Goal: Information Seeking & Learning: Find specific fact

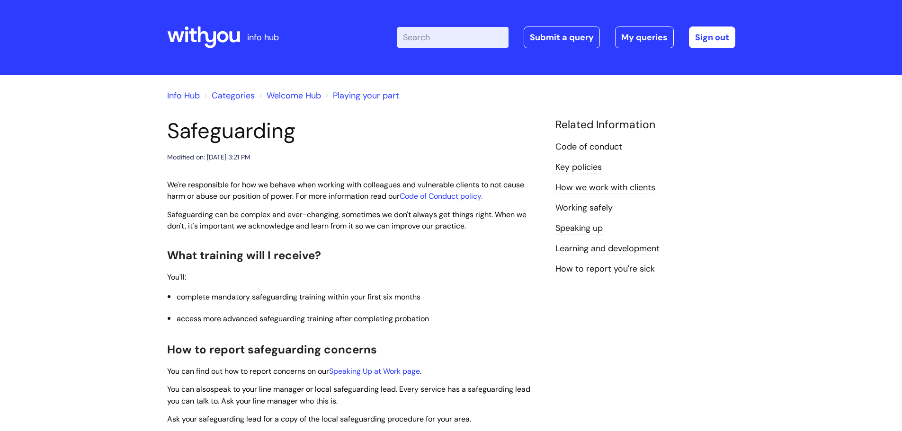
scroll to position [379, 0]
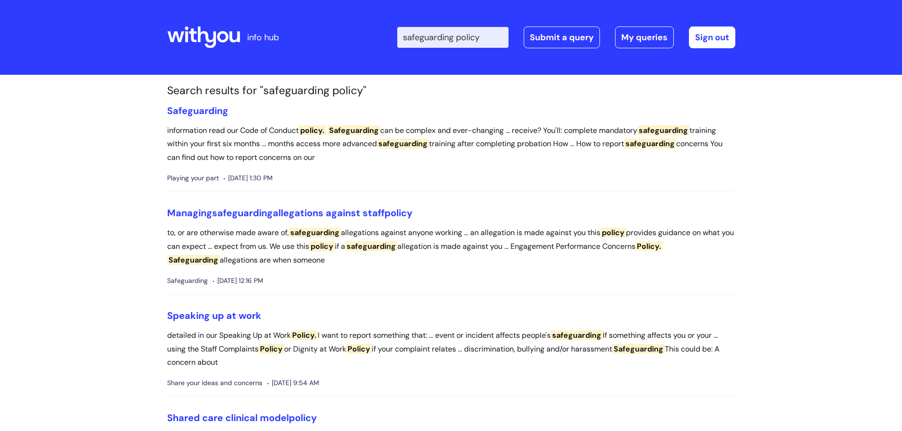
click at [463, 41] on input "safeguarding policy" at bounding box center [452, 37] width 111 height 21
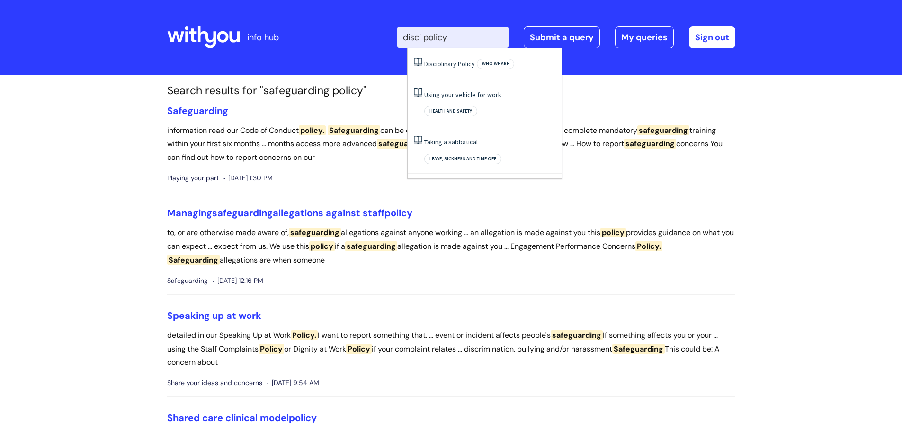
type input "disc policy"
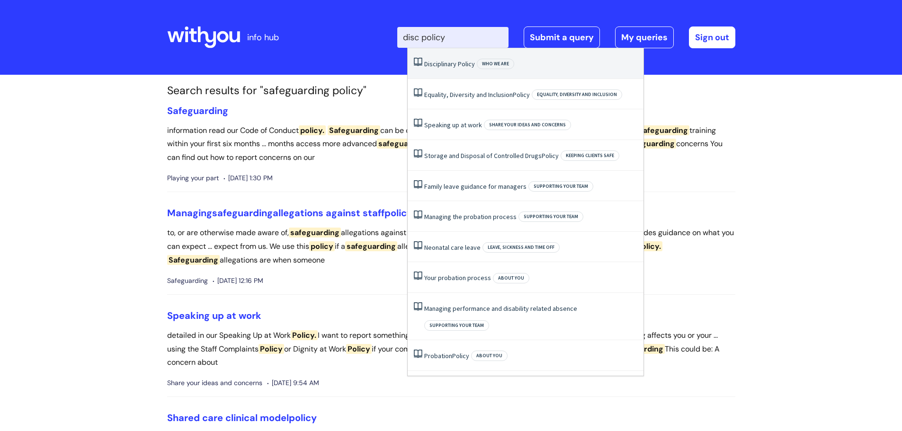
click at [456, 64] on span "Disciplinary" at bounding box center [440, 64] width 32 height 9
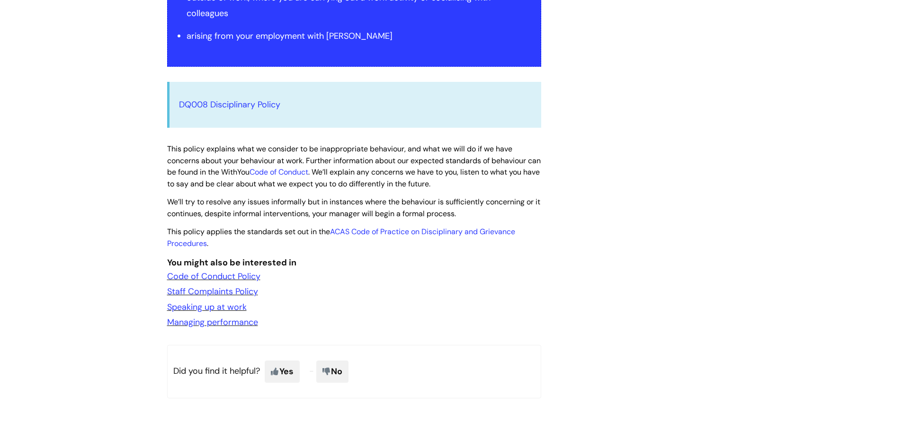
scroll to position [331, 0]
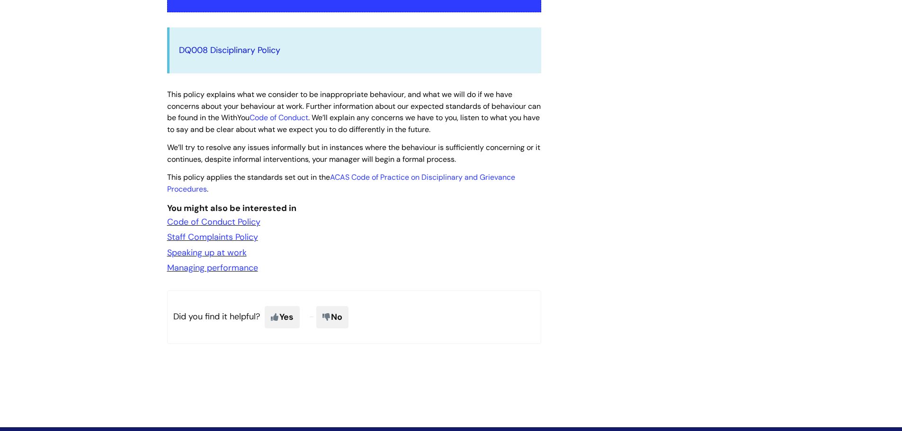
click at [222, 51] on link "DQ008 Disciplinary Policy" at bounding box center [229, 49] width 101 height 11
